Goal: Register for event/course

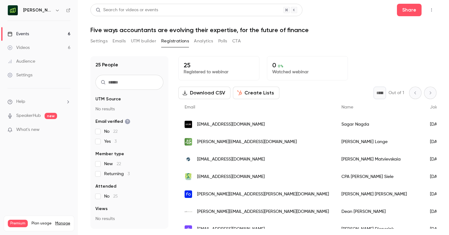
scroll to position [21, 0]
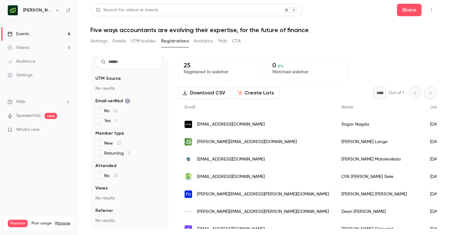
click at [47, 33] on link "Events 6" at bounding box center [39, 34] width 78 height 14
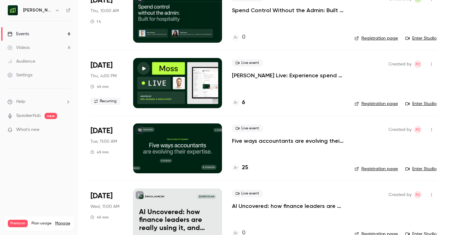
scroll to position [63, 0]
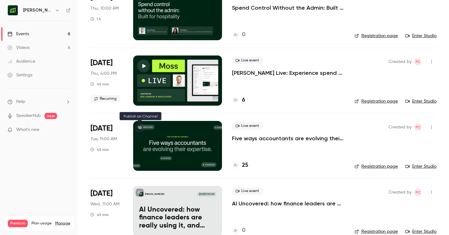
click at [141, 127] on icon at bounding box center [140, 128] width 4 height 4
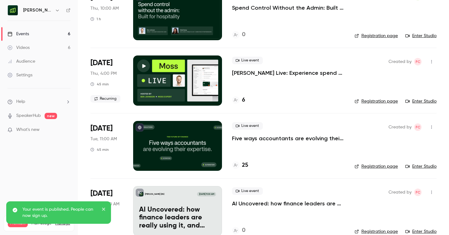
click at [67, 10] on icon at bounding box center [68, 10] width 4 height 4
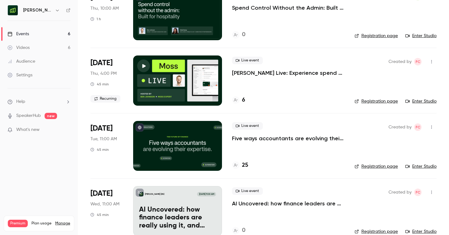
click at [378, 168] on link "Registration page" at bounding box center [375, 166] width 43 height 6
